Goal: Find specific page/section: Find specific page/section

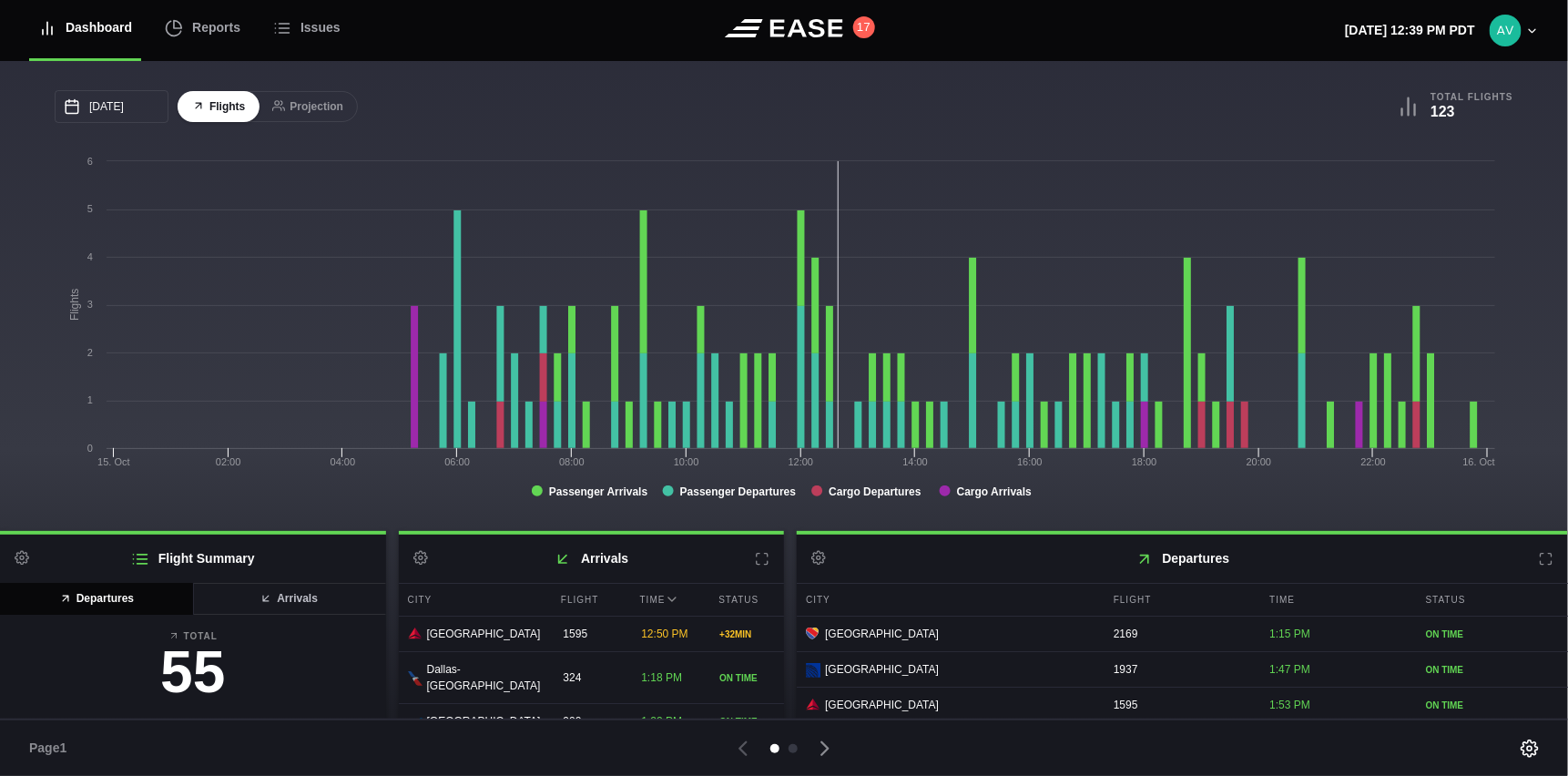
click at [935, 91] on div "10/15/2025 October Sun Mon Tue Wed Thu Fri Sat 28 29 30 Oct 1 2 3 4 5 6 7 8 9 1…" at bounding box center [784, 107] width 1459 height 33
click at [309, 106] on button "Projection" at bounding box center [307, 107] width 100 height 32
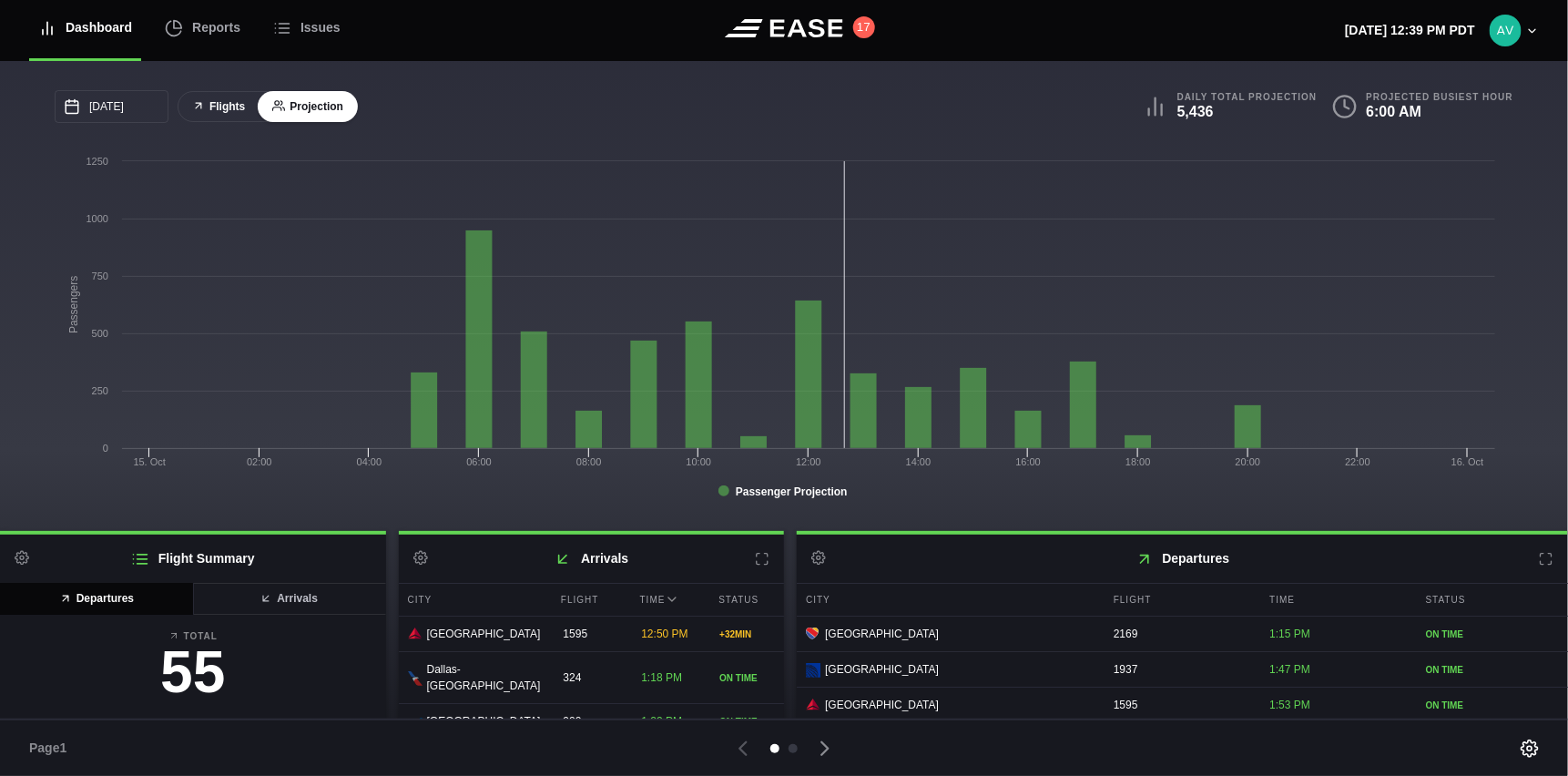
click at [221, 104] on button "Flights" at bounding box center [218, 107] width 82 height 32
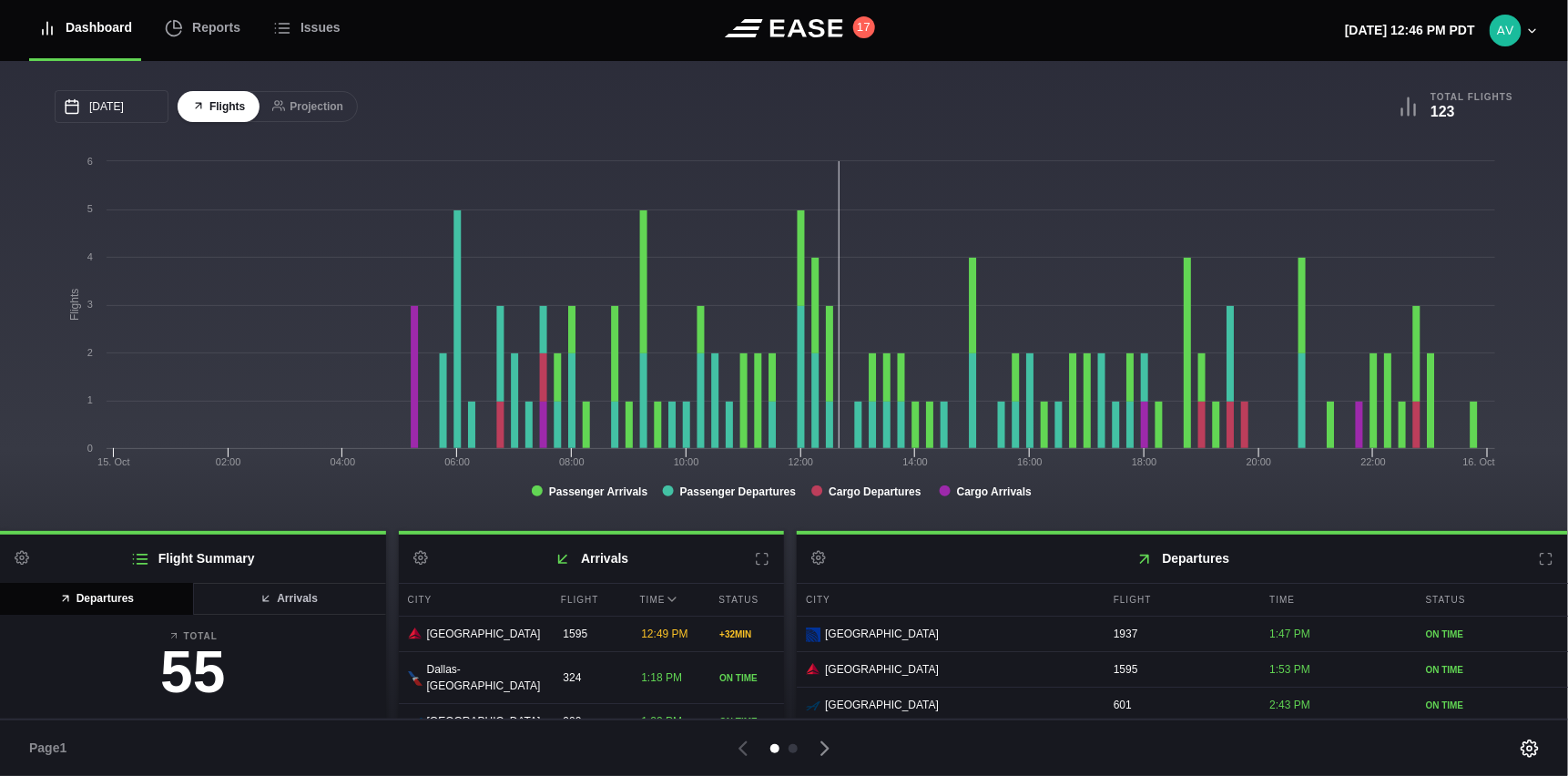
click at [1189, 755] on div at bounding box center [1311, 749] width 455 height 19
